Goal: Register for event/course

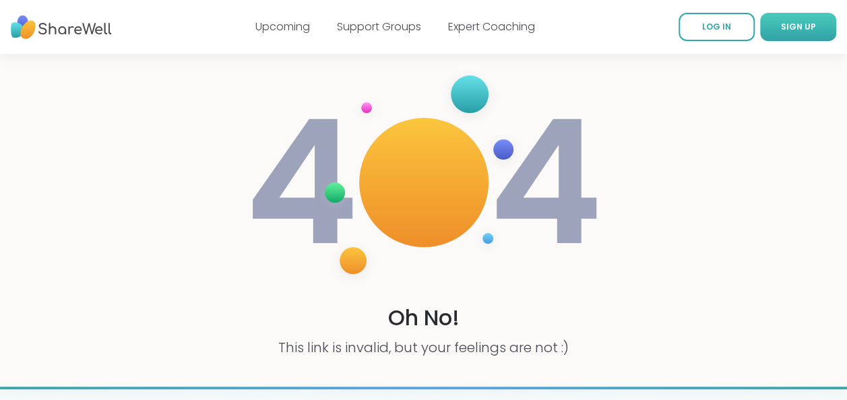
click at [787, 32] on span "SIGN UP" at bounding box center [798, 26] width 35 height 11
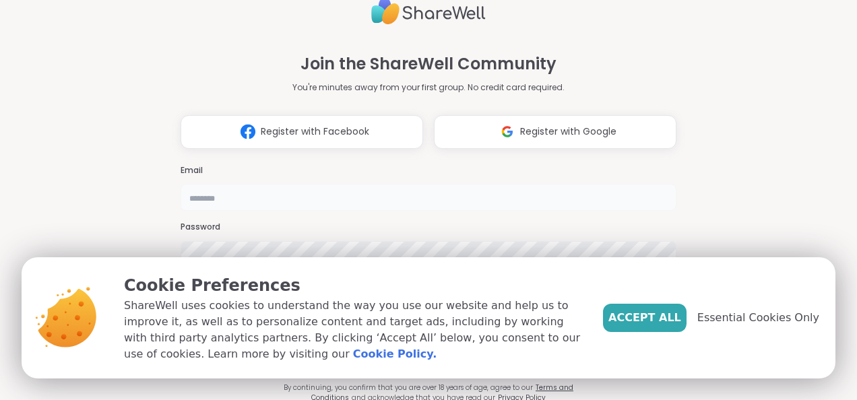
click at [323, 184] on input "email" at bounding box center [429, 197] width 496 height 27
click at [674, 319] on span "Accept All" at bounding box center [645, 318] width 73 height 16
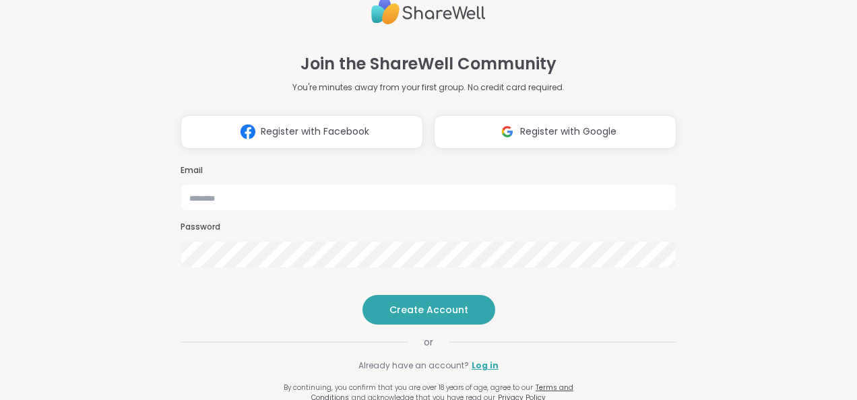
click at [674, 319] on div "Join the ShareWell Community You're minutes away from your first group. No cred…" at bounding box center [429, 200] width 518 height 400
click at [318, 184] on input "email" at bounding box center [429, 197] width 496 height 27
type input "**********"
click at [390, 317] on span "Create Account" at bounding box center [429, 309] width 79 height 13
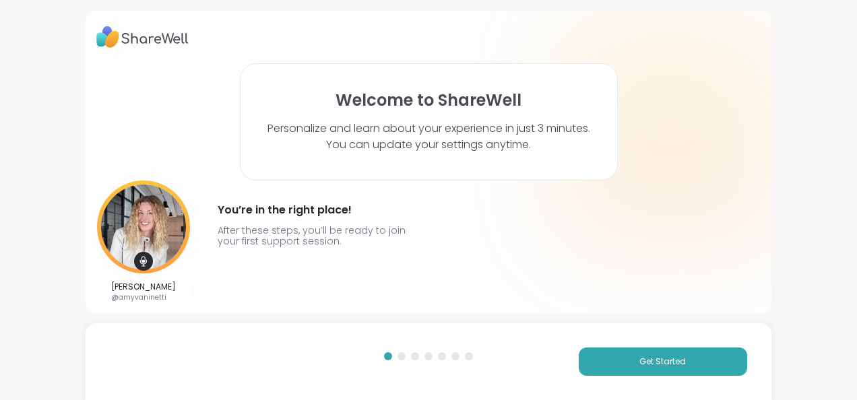
click at [854, 391] on html "Welcome to ShareWell Personalize and learn about your experience in just 3 minu…" at bounding box center [428, 200] width 857 height 400
click at [721, 369] on button "Get Started" at bounding box center [663, 362] width 169 height 28
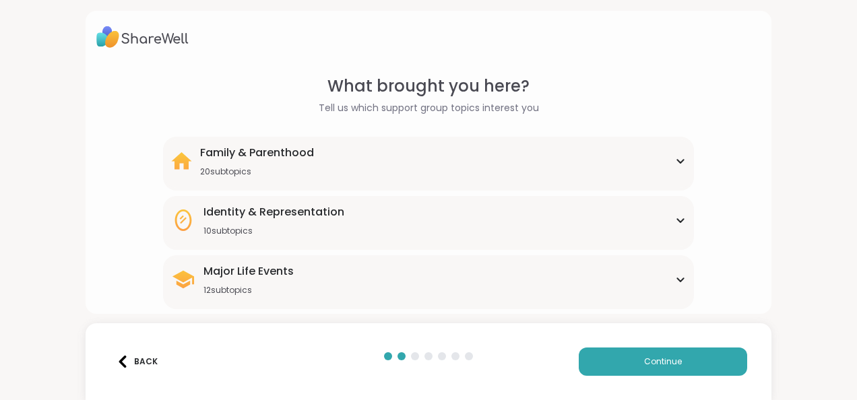
click at [682, 276] on div "Major Life Events 12 subtopics Abandonment Grief Healing Layoffs Life events Lo…" at bounding box center [428, 282] width 531 height 54
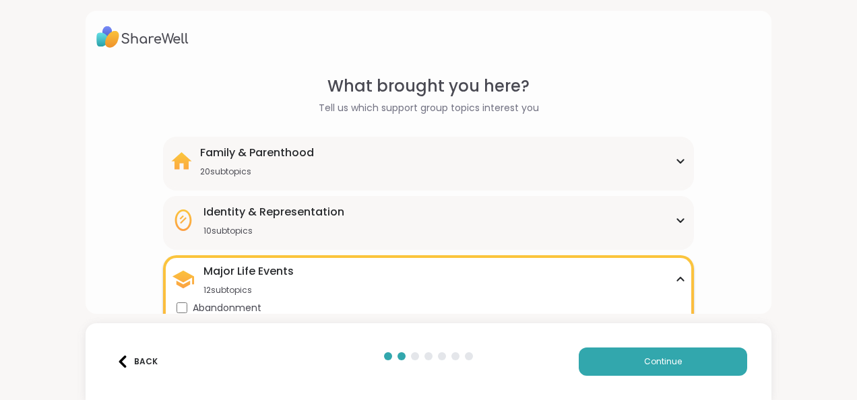
click at [659, 214] on div "Identity & Representation 10 subtopics" at bounding box center [428, 220] width 515 height 32
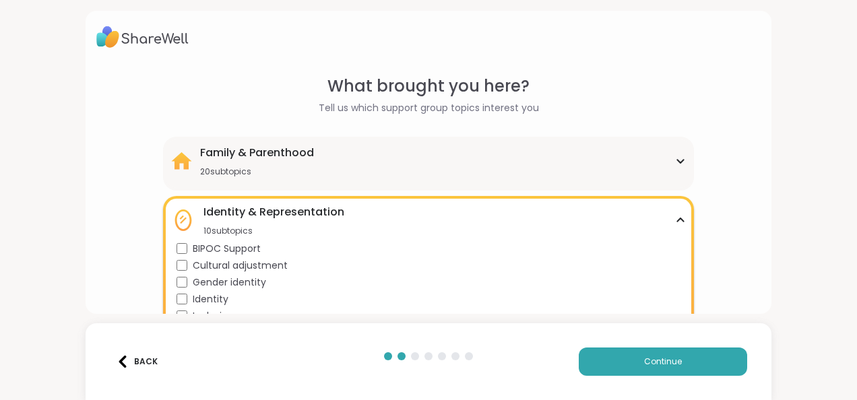
click at [623, 165] on div "Family & Parenthood 20 subtopics" at bounding box center [428, 161] width 515 height 32
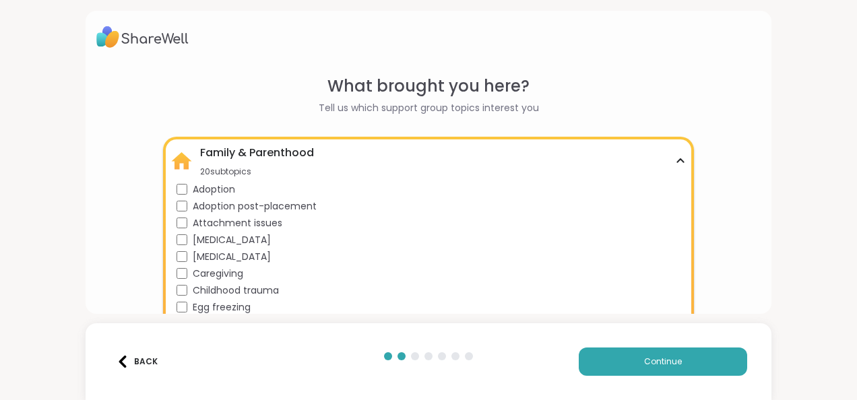
click at [850, 369] on html "What brought you here? Tell us which support group topics interest you Family &…" at bounding box center [428, 200] width 857 height 400
drag, startPoint x: 857, startPoint y: 123, endPoint x: 857, endPoint y: 184, distance: 61.3
click at [857, 184] on html "What brought you here? Tell us which support group topics interest you Family &…" at bounding box center [428, 200] width 857 height 400
click at [119, 361] on img at bounding box center [123, 362] width 12 height 12
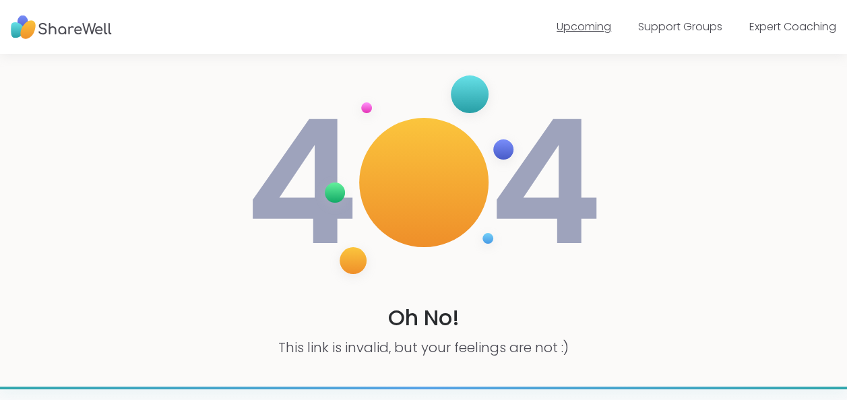
click at [599, 26] on link "Upcoming" at bounding box center [584, 27] width 55 height 16
